Goal: Find specific page/section

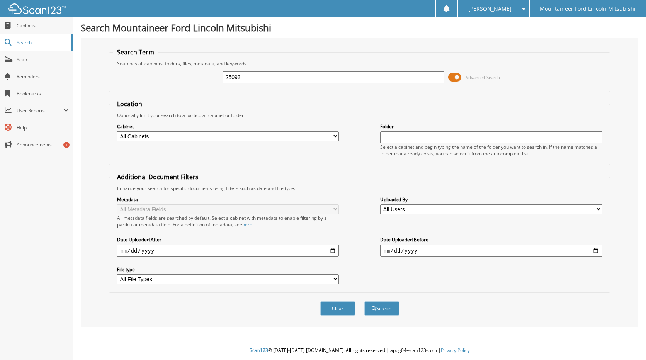
type input "25093"
click at [364, 301] on button "Search" at bounding box center [381, 308] width 35 height 14
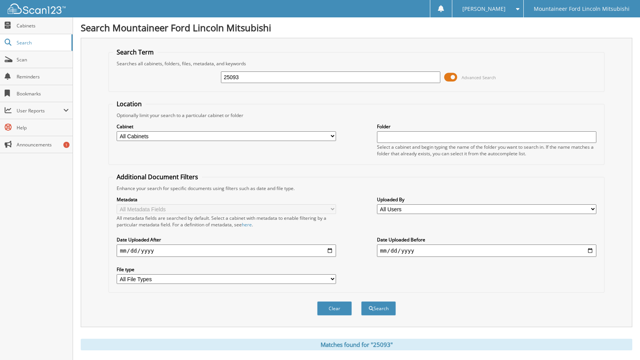
click at [452, 78] on span at bounding box center [450, 77] width 13 height 12
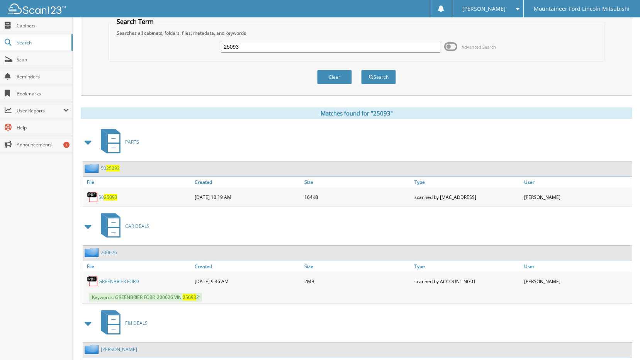
scroll to position [82, 0]
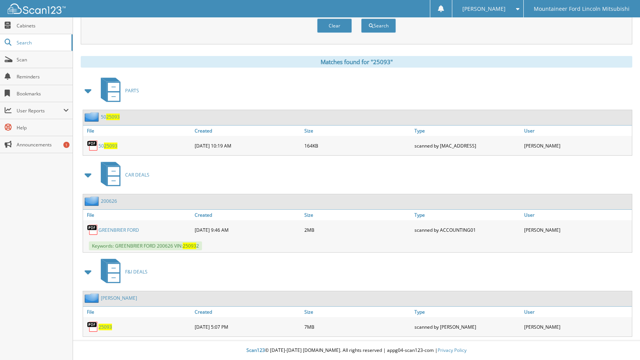
click at [105, 327] on span "25093" at bounding box center [106, 327] width 14 height 7
